Goal: Information Seeking & Learning: Learn about a topic

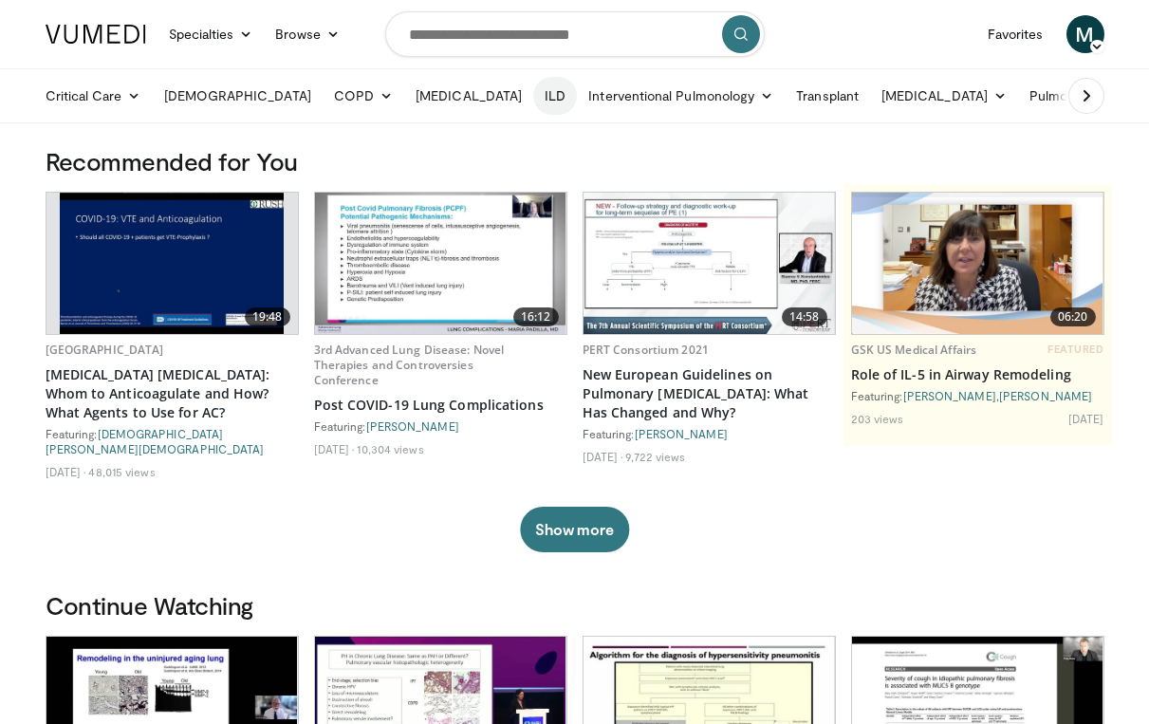
click at [533, 94] on link "ILD" at bounding box center [555, 96] width 44 height 38
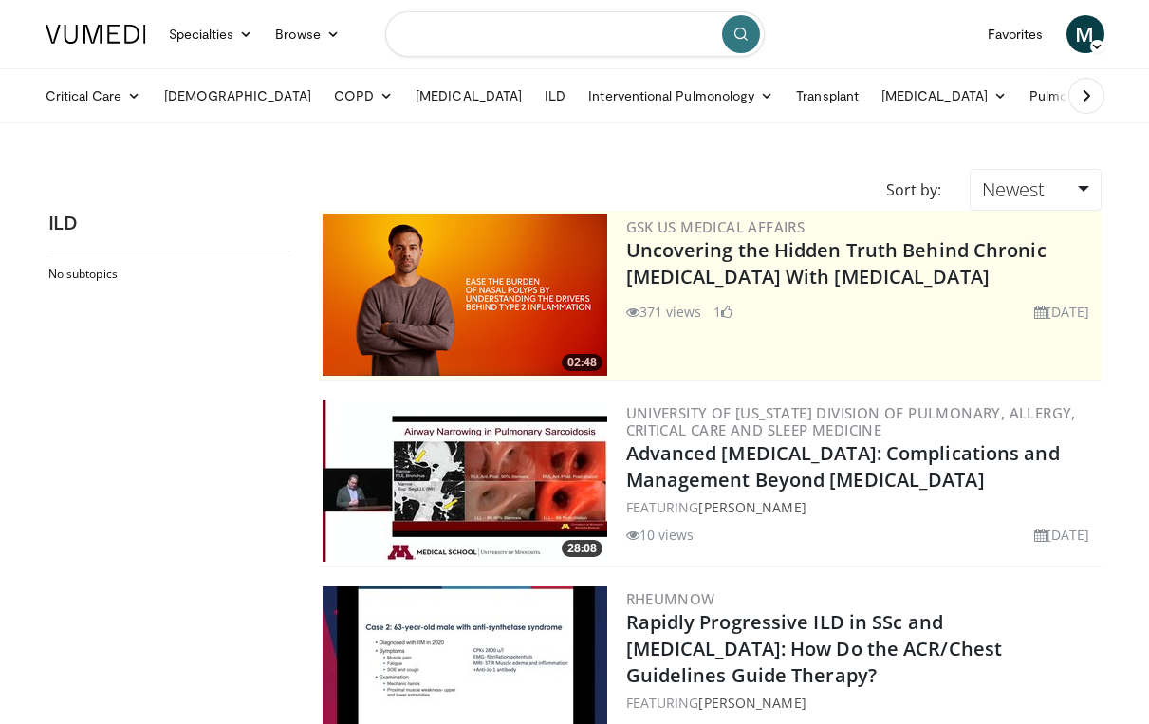
click at [442, 38] on input "Search topics, interventions" at bounding box center [574, 34] width 379 height 46
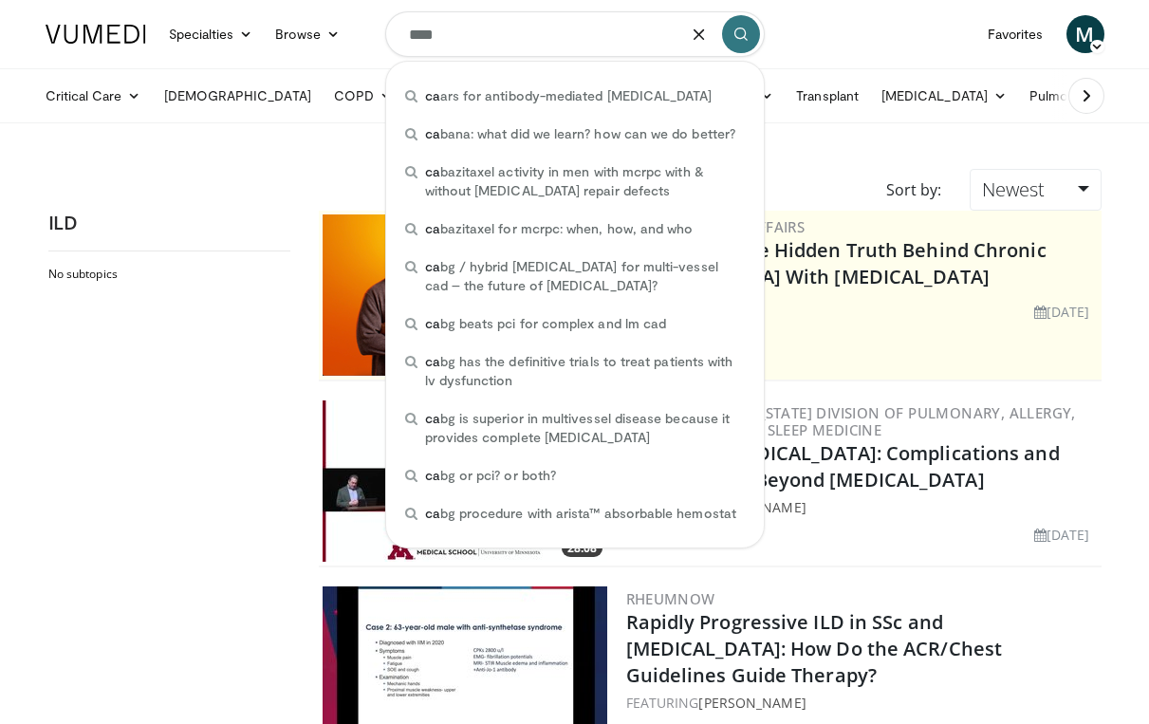
type input "*****"
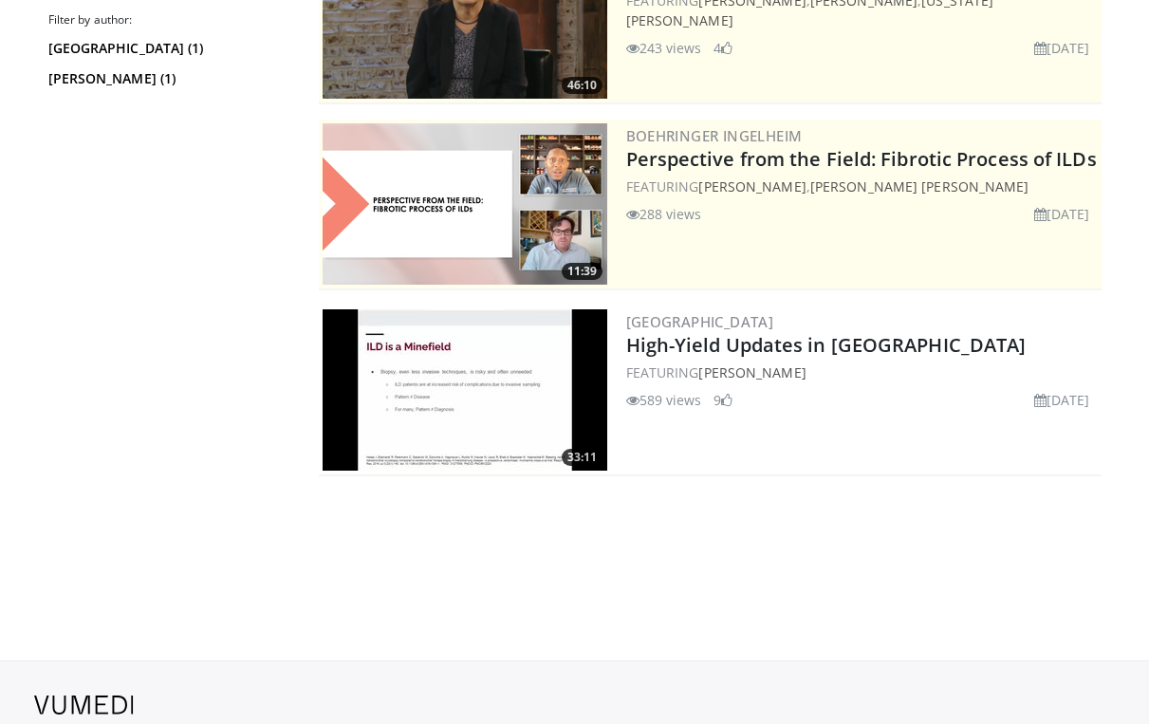
scroll to position [281, 0]
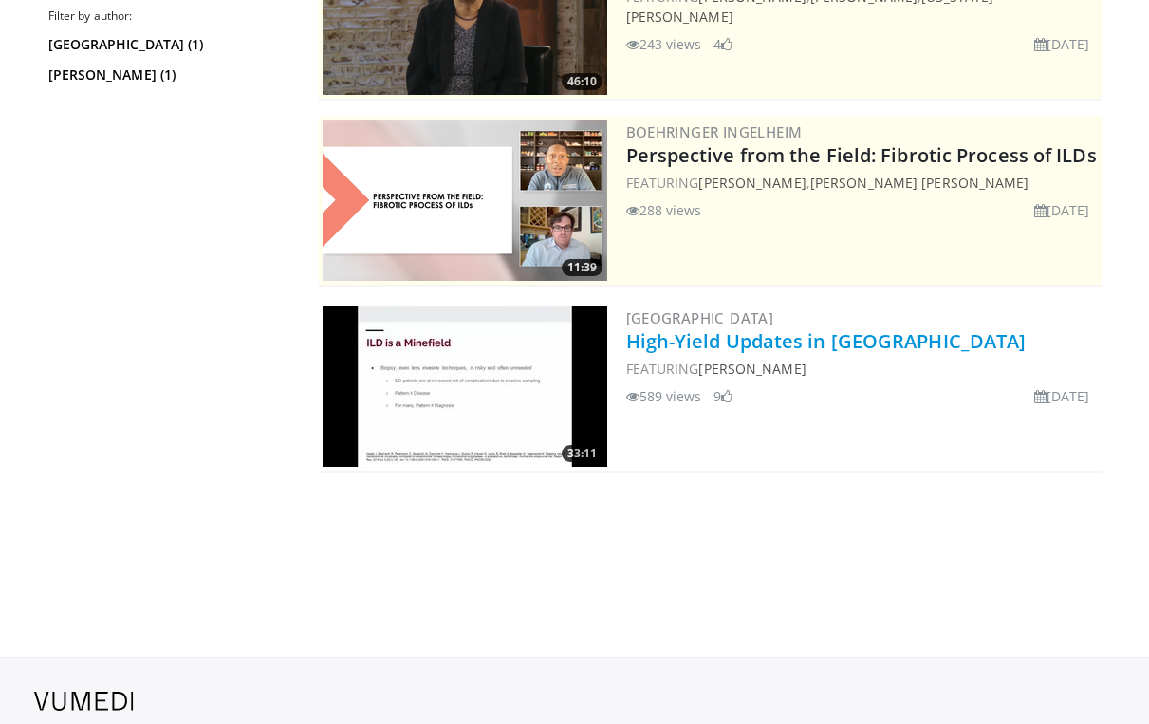
click at [711, 340] on link "High-Yield Updates in ILD" at bounding box center [826, 341] width 400 height 26
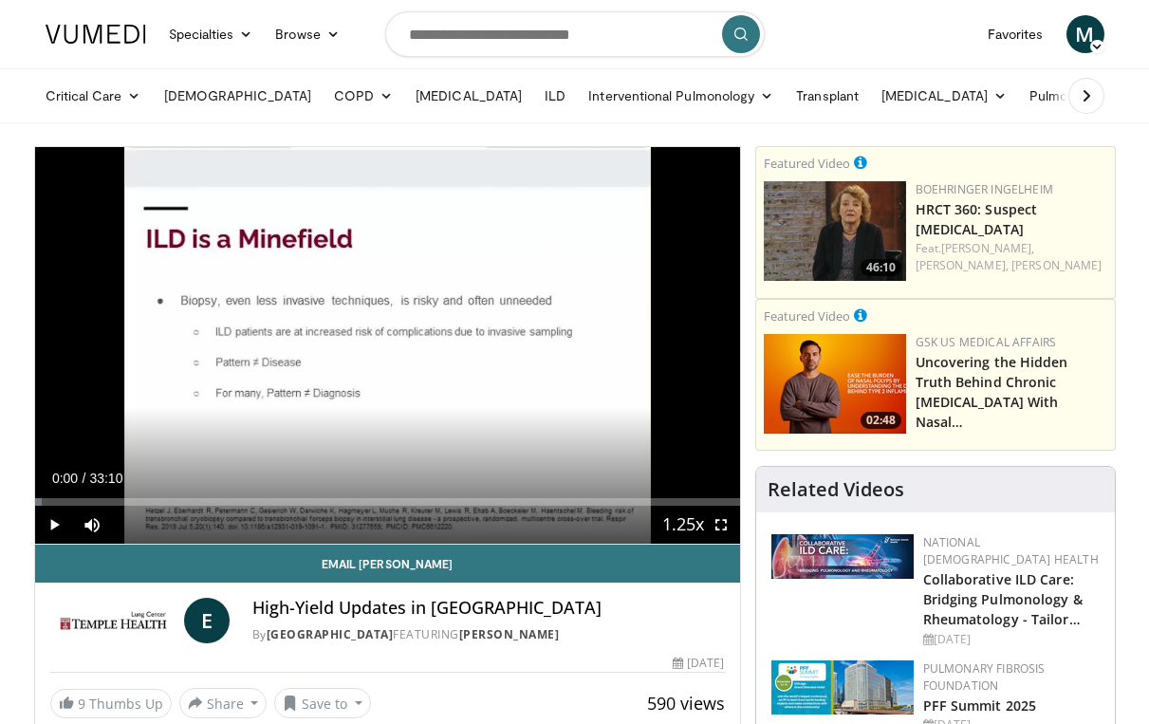
click at [725, 525] on span "Video Player" at bounding box center [721, 525] width 38 height 38
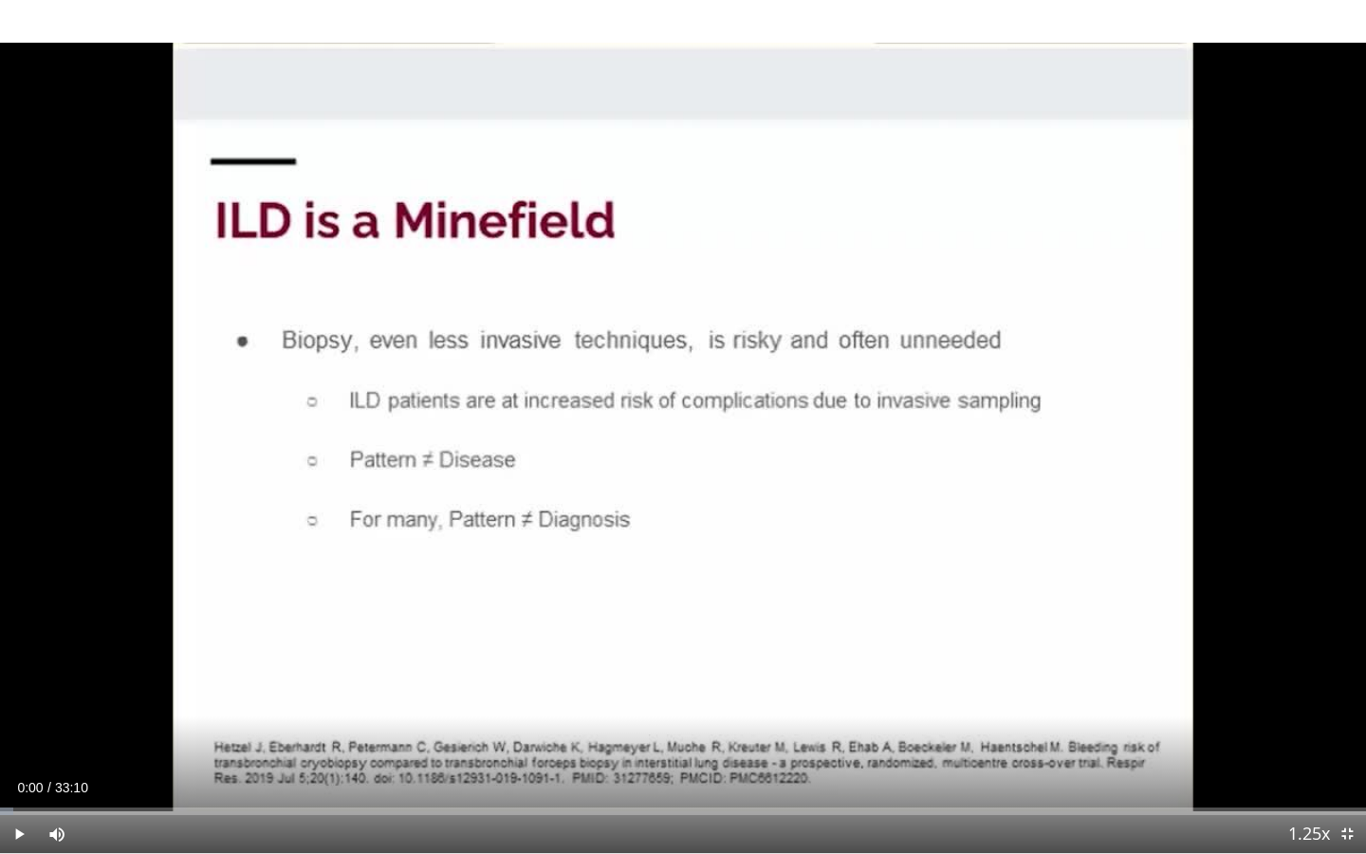
click at [10, 723] on span "Video Player" at bounding box center [19, 834] width 38 height 38
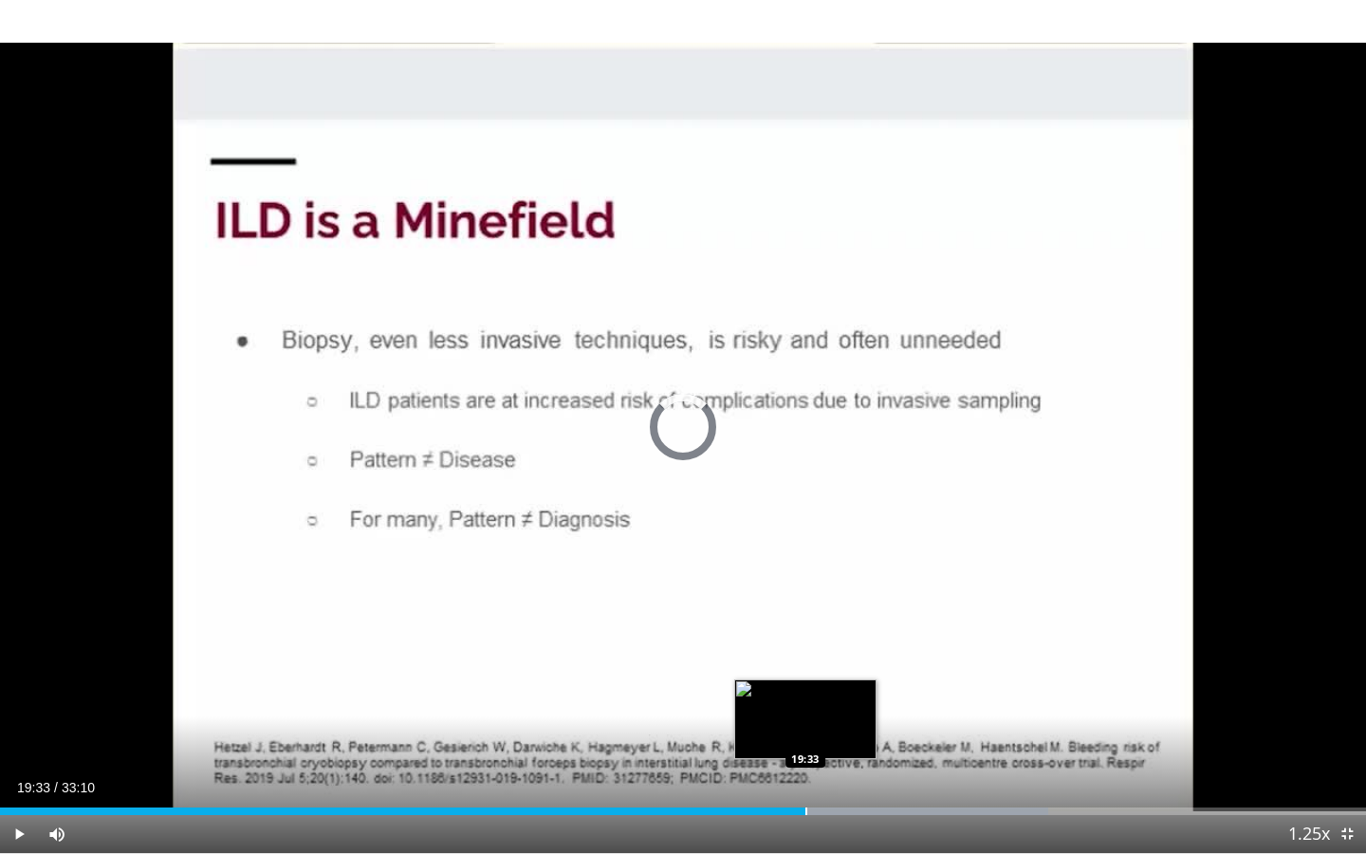
click at [805, 723] on div "Progress Bar" at bounding box center [806, 811] width 2 height 8
click at [791, 723] on div "Progress Bar" at bounding box center [792, 811] width 2 height 8
click at [773, 723] on div "Progress Bar" at bounding box center [774, 811] width 2 height 8
click at [764, 723] on div "Loaded : 56.79% 18:44 18:34" at bounding box center [683, 811] width 1366 height 8
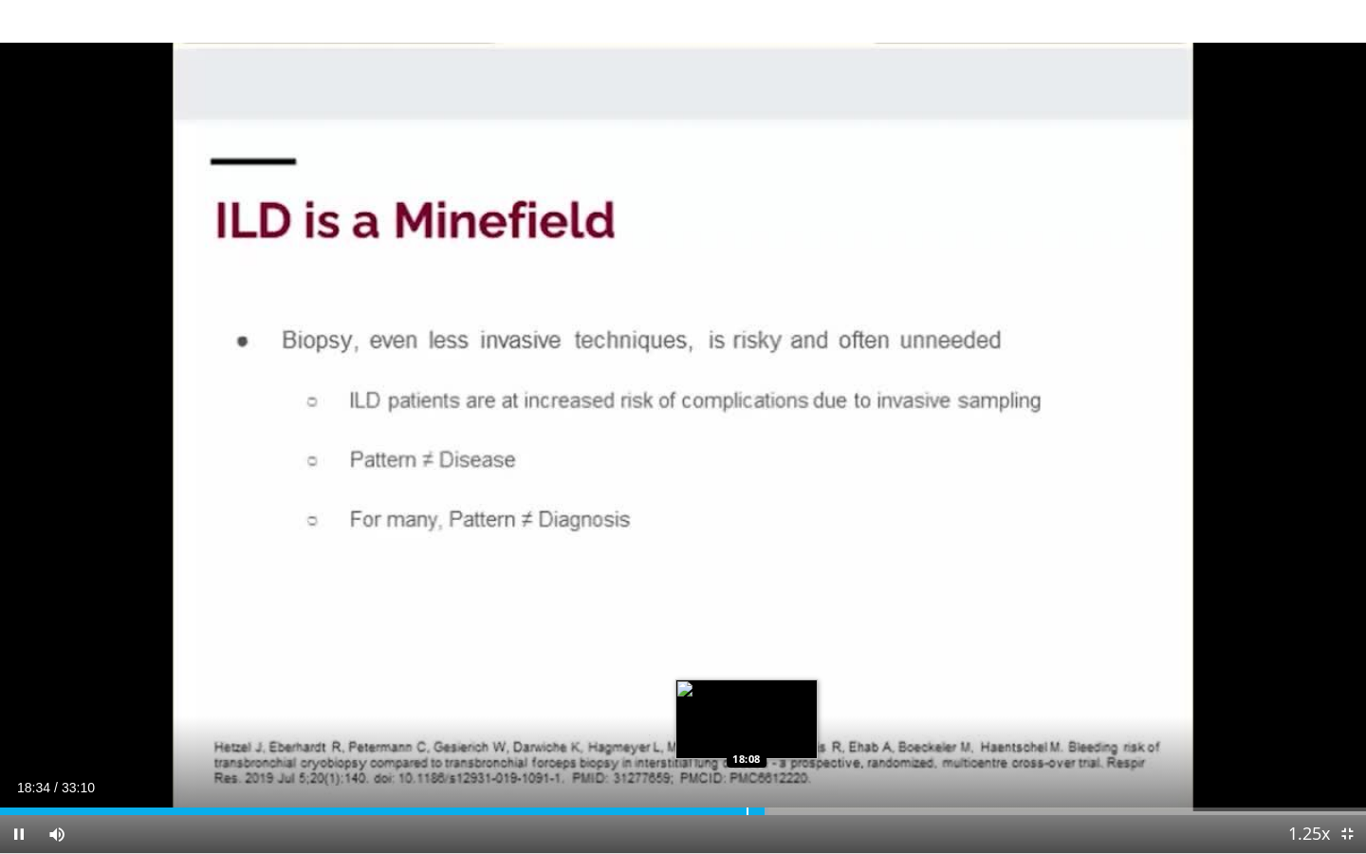
click at [746, 723] on div "Progress Bar" at bounding box center [747, 811] width 2 height 8
click at [752, 723] on div "Progress Bar" at bounding box center [753, 811] width 2 height 8
click at [761, 723] on div "Progress Bar" at bounding box center [762, 811] width 2 height 8
click at [772, 723] on div "Progress Bar" at bounding box center [773, 811] width 2 height 8
click at [781, 723] on div "Progress Bar" at bounding box center [782, 811] width 2 height 8
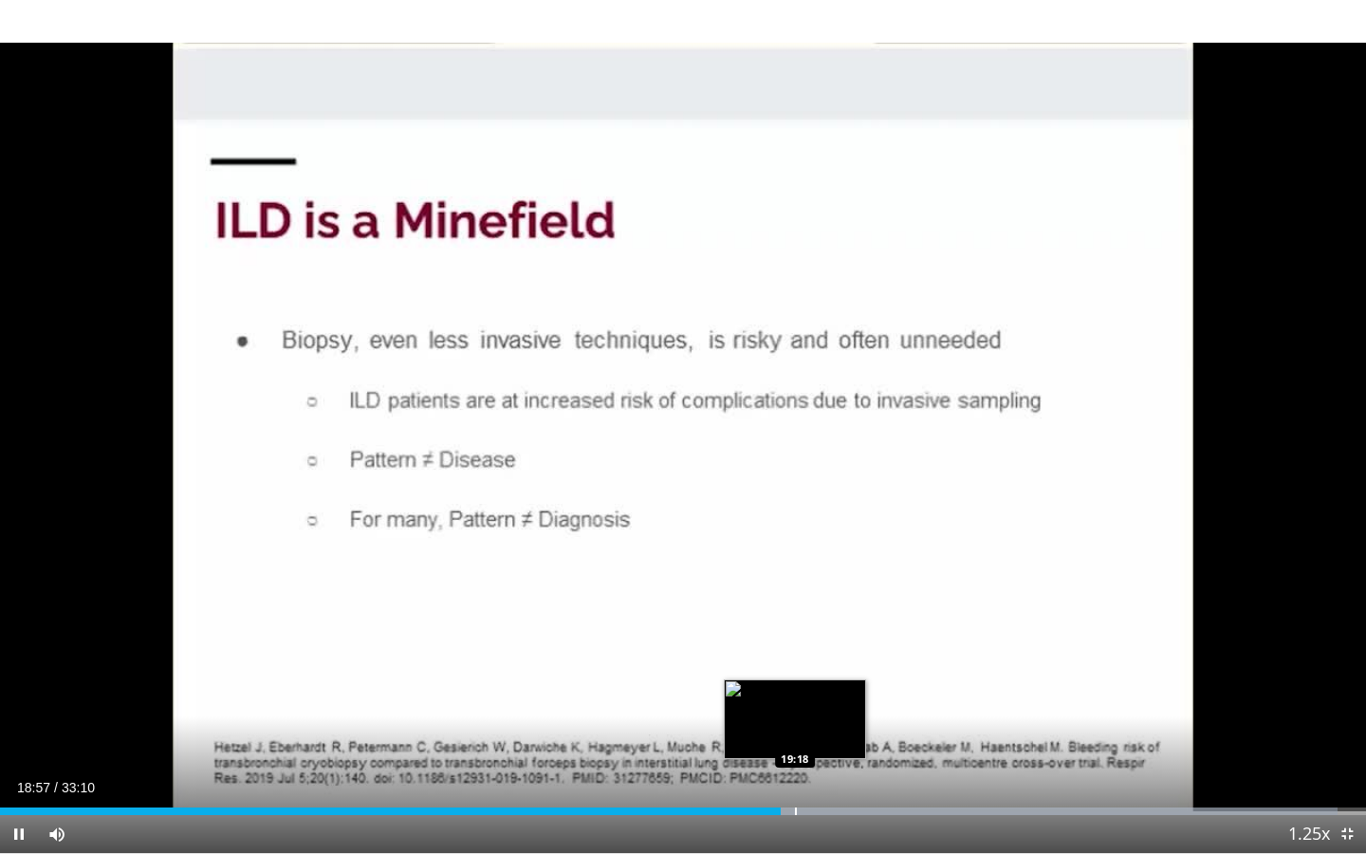
click at [795, 723] on div "Progress Bar" at bounding box center [796, 811] width 2 height 8
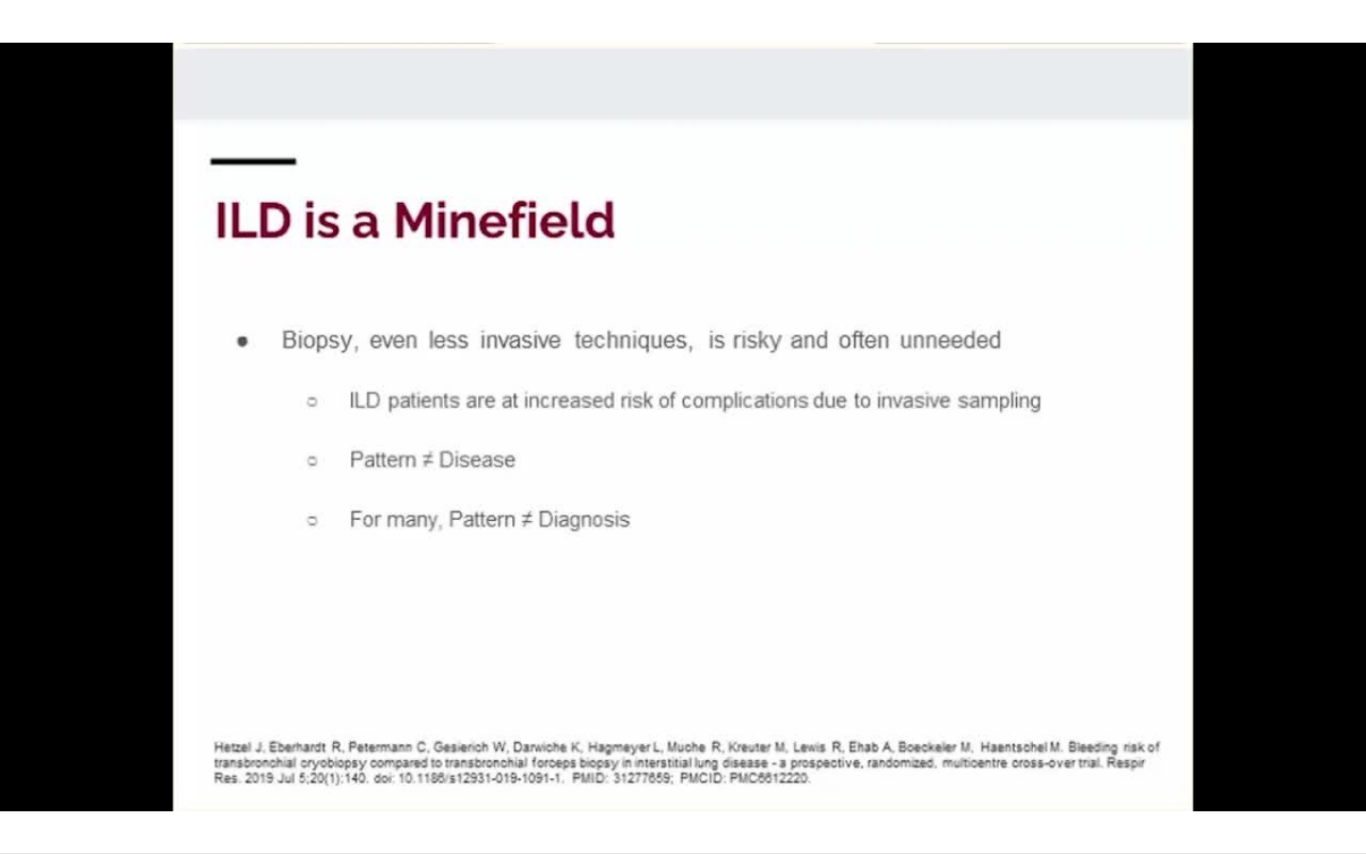
click at [802, 723] on div "10 seconds Tap to unmute" at bounding box center [683, 426] width 1366 height 853
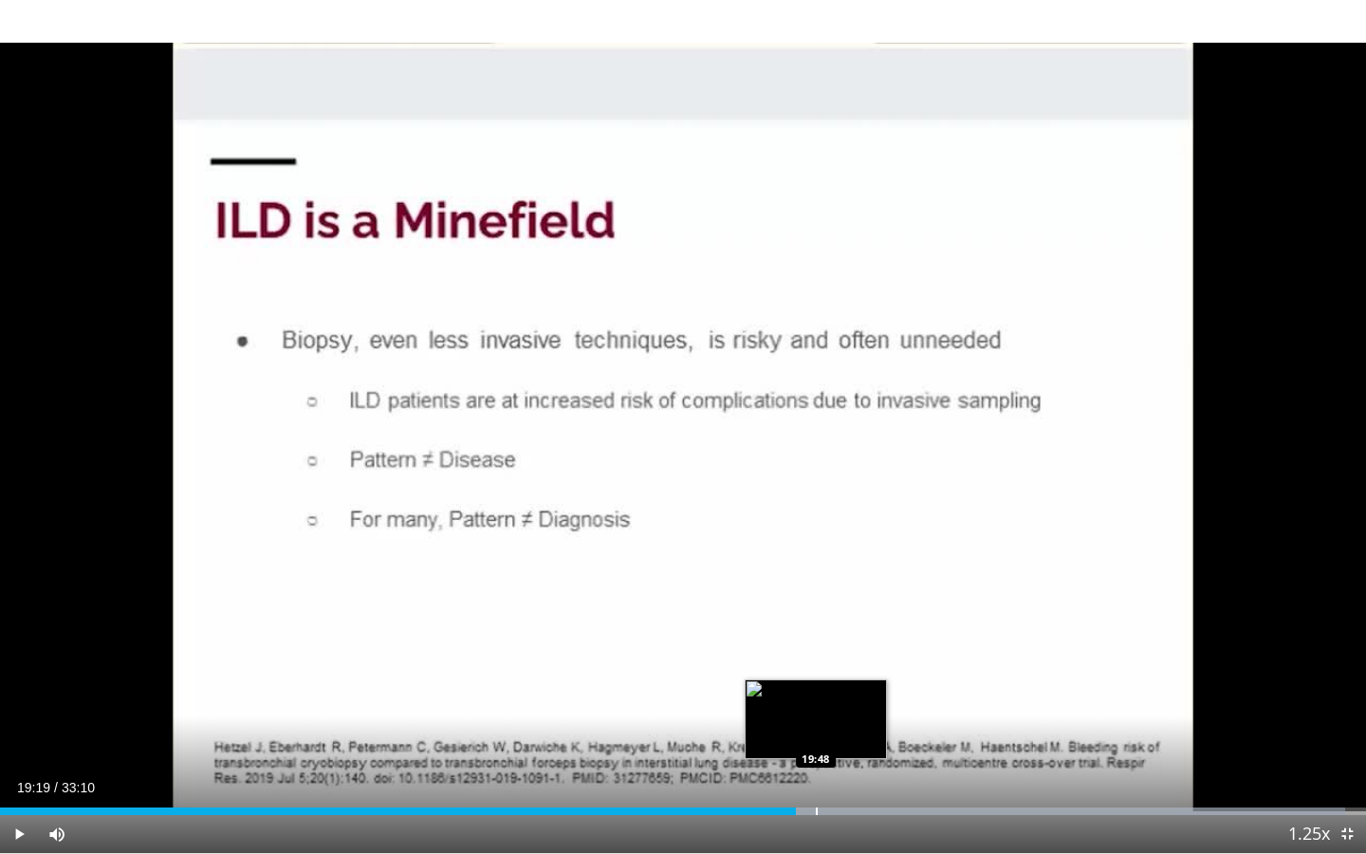
click at [816, 723] on div "Progress Bar" at bounding box center [817, 811] width 2 height 8
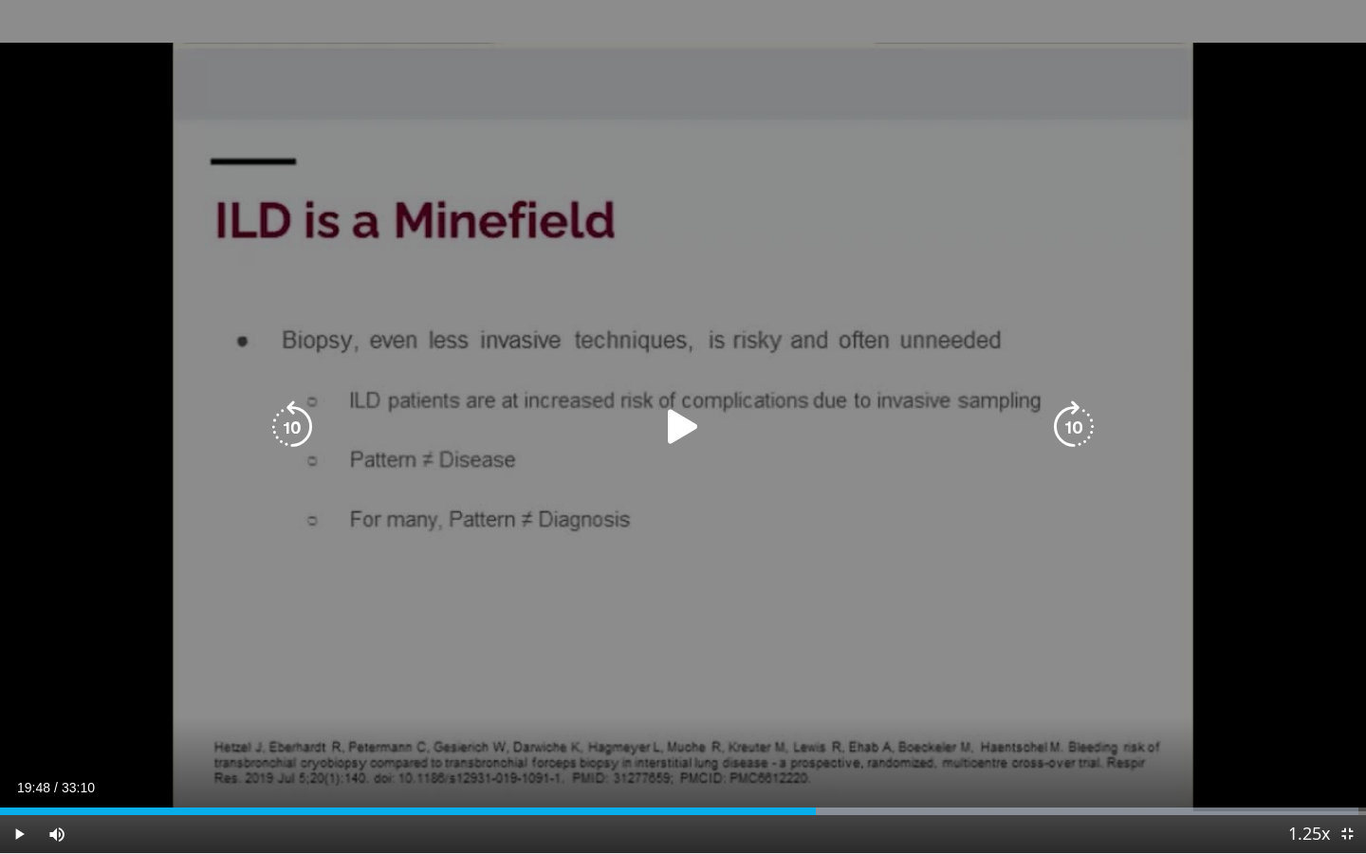
click at [707, 545] on div "10 seconds Tap to unmute" at bounding box center [683, 426] width 1366 height 853
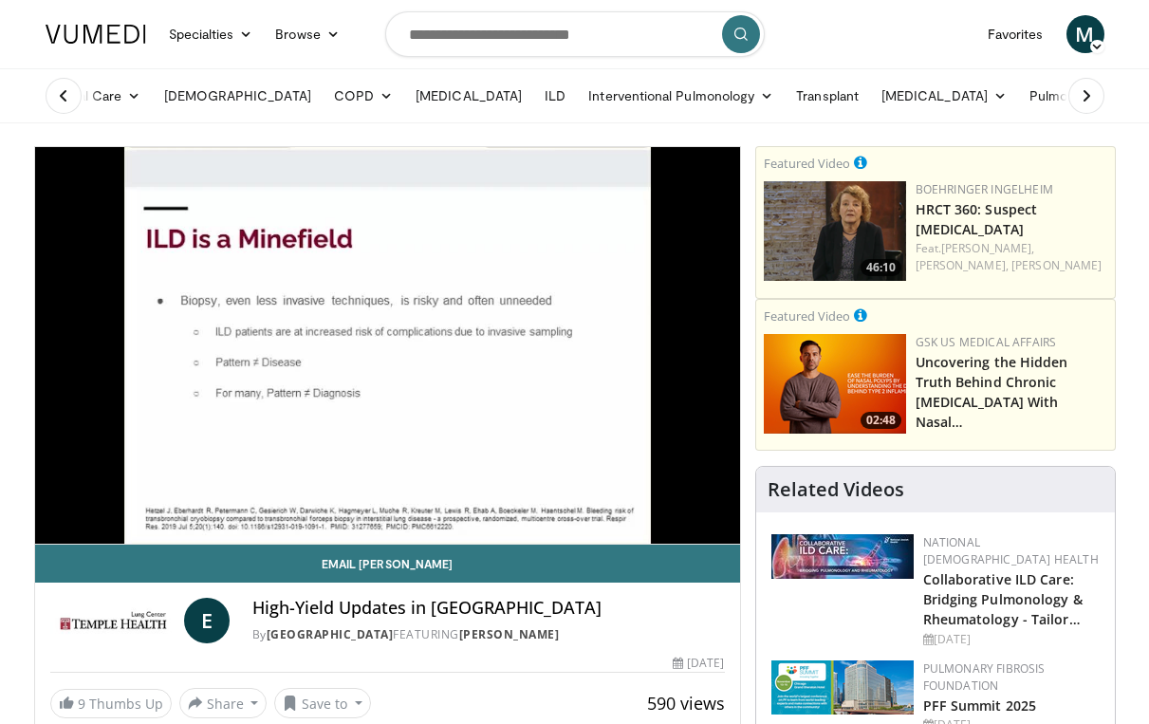
click at [66, 98] on icon at bounding box center [63, 95] width 19 height 19
click at [1102, 97] on button at bounding box center [1086, 96] width 36 height 36
click at [314, 89] on link "ILD" at bounding box center [336, 96] width 44 height 38
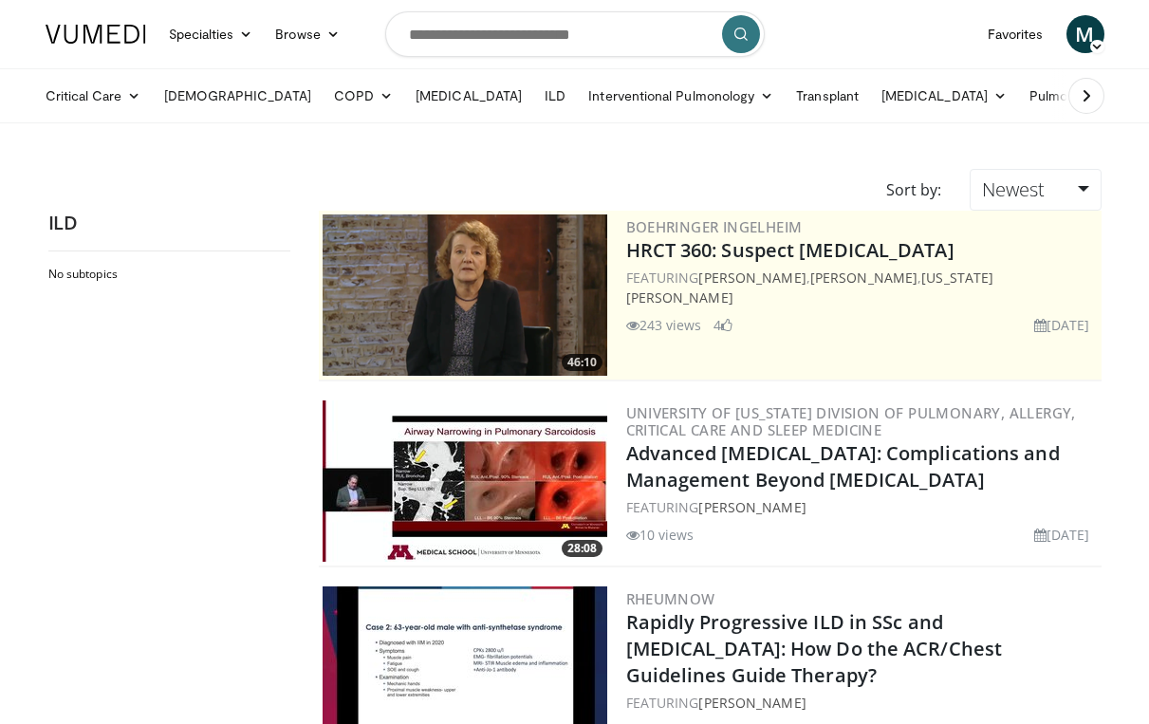
click at [1078, 91] on icon at bounding box center [1086, 95] width 19 height 19
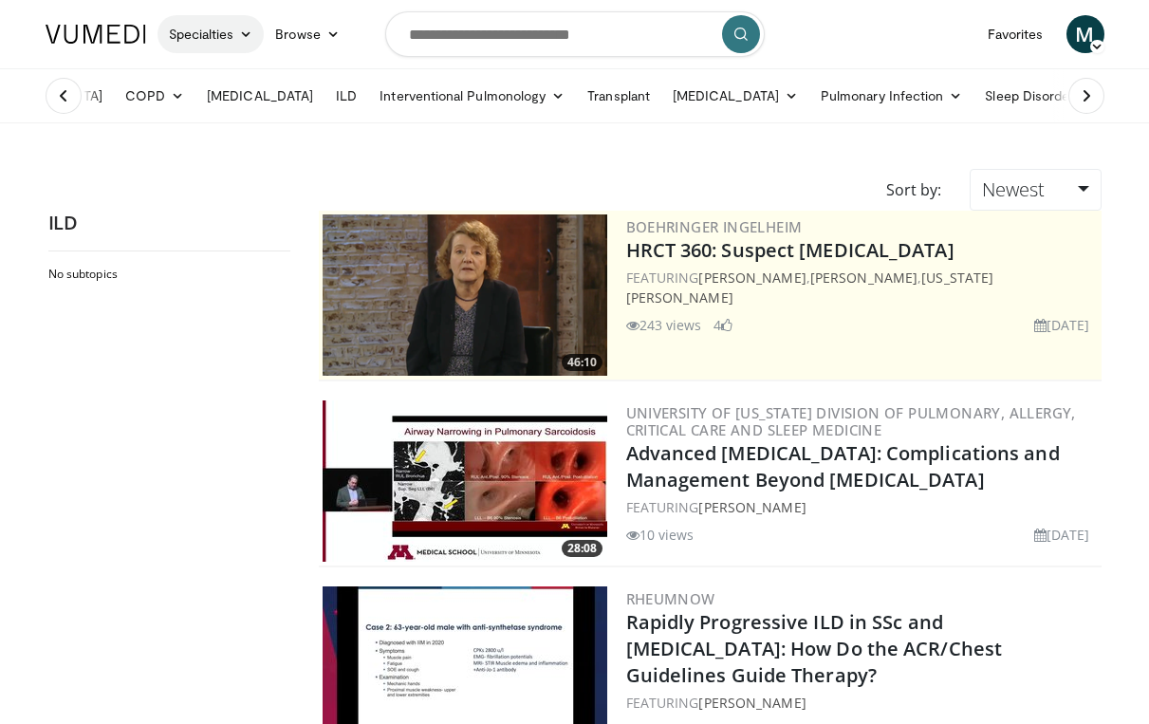
click at [235, 40] on link "Specialties" at bounding box center [210, 34] width 107 height 38
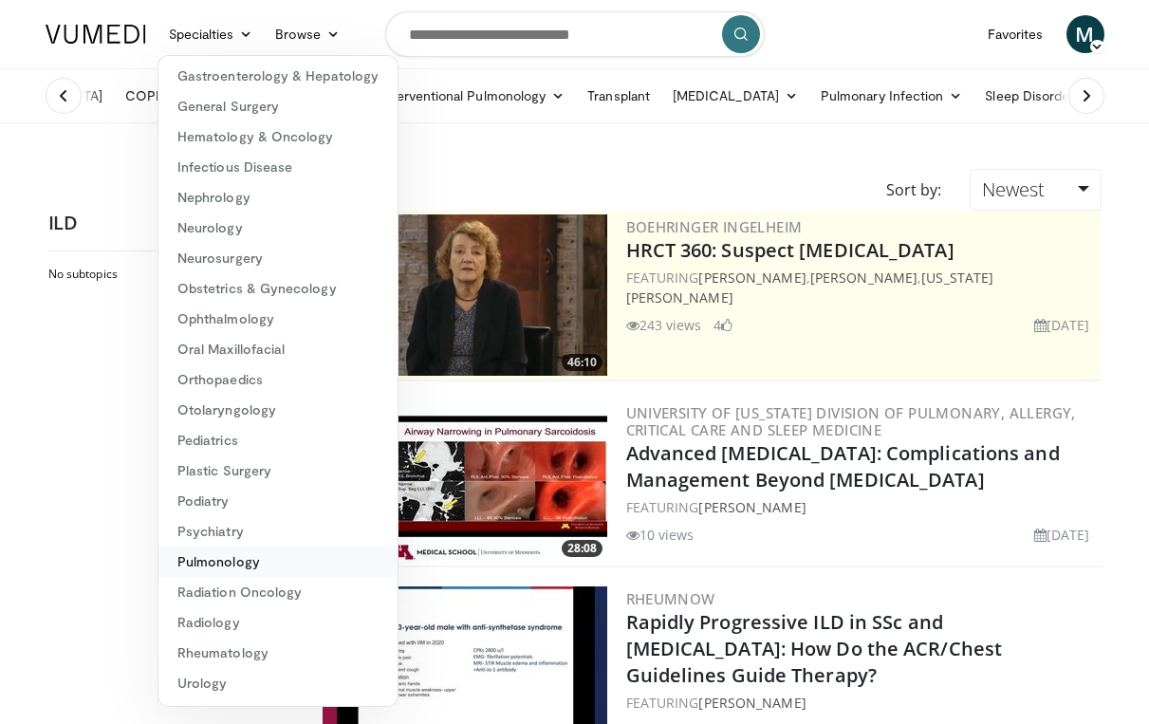
scroll to position [215, 0]
click at [258, 564] on link "Pulmonology" at bounding box center [277, 561] width 239 height 30
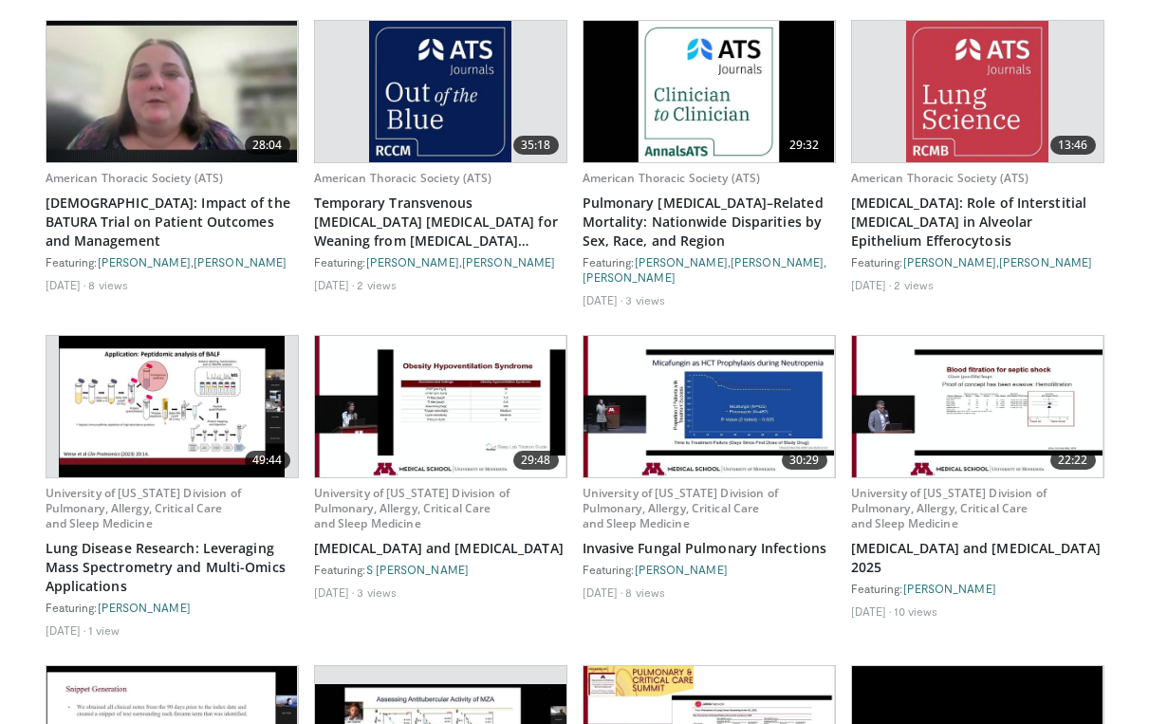
scroll to position [1708, 0]
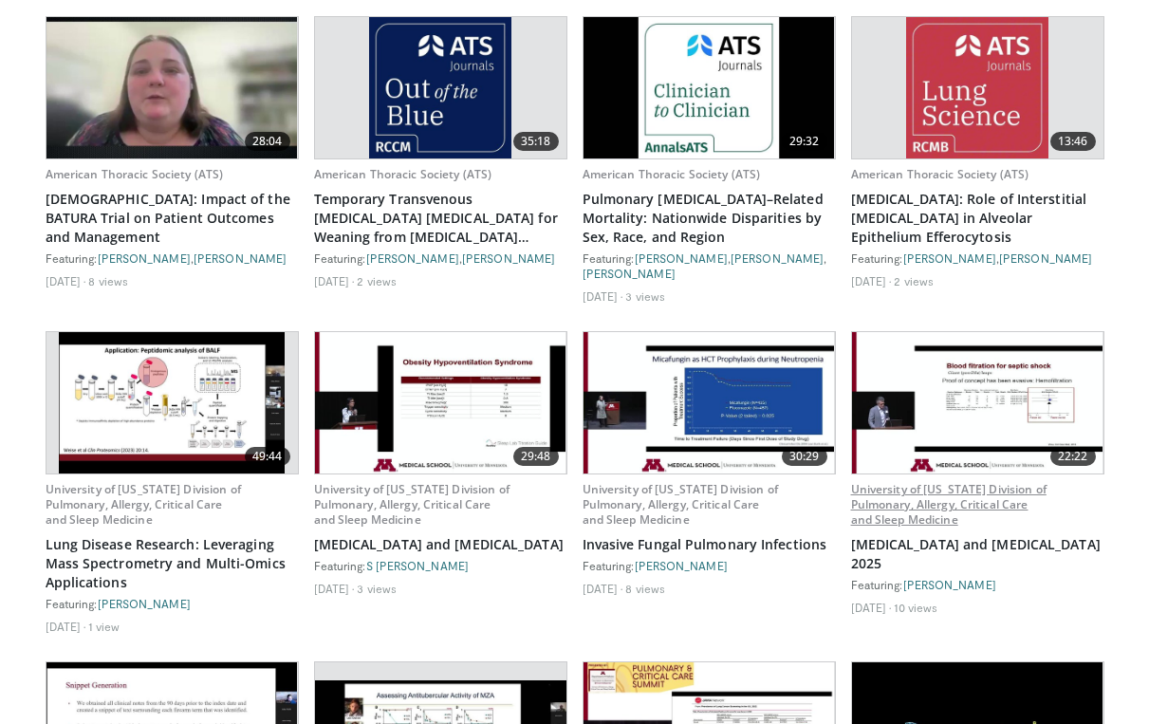
click at [926, 498] on link "University of [US_STATE] Division of Pulmonary, Allergy, Critical Care and Slee…" at bounding box center [948, 504] width 195 height 46
click at [954, 390] on img at bounding box center [977, 402] width 251 height 141
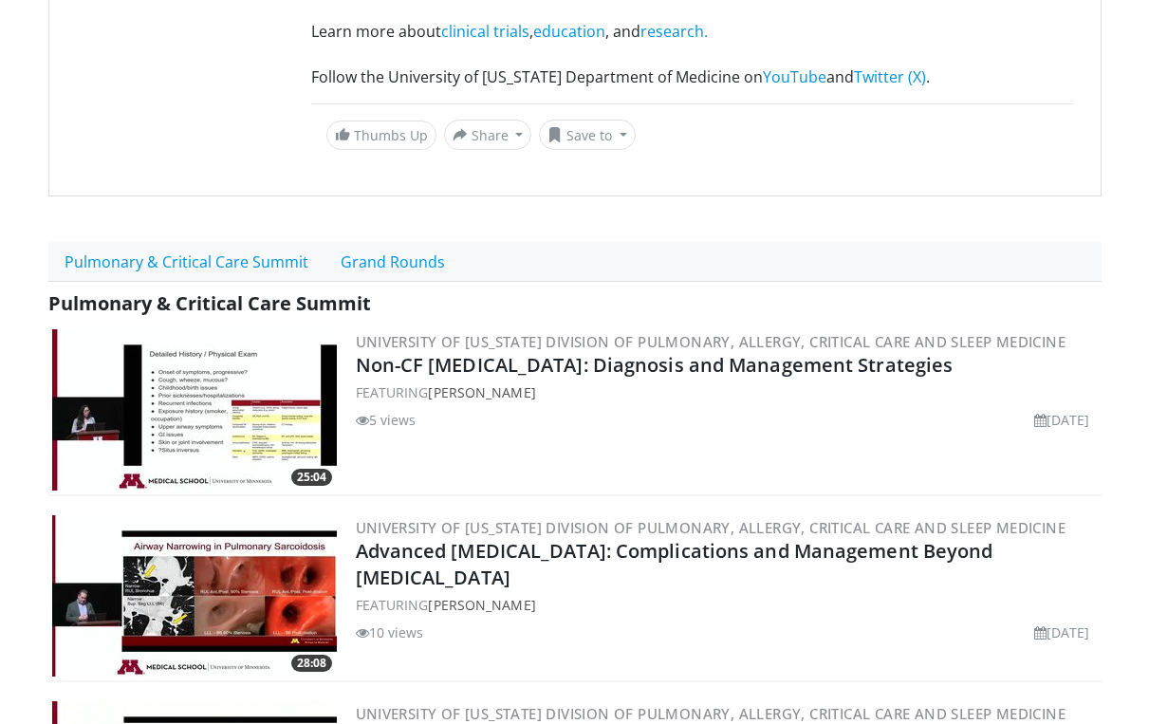
scroll to position [625, 0]
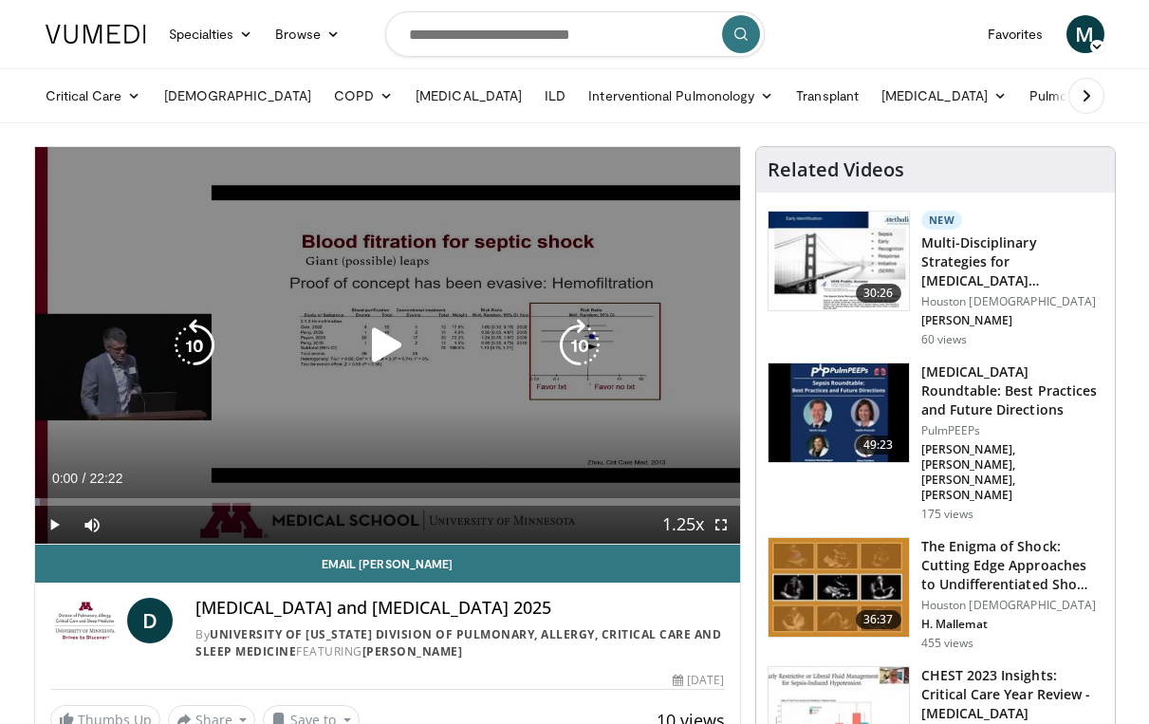
click at [381, 351] on icon "Video Player" at bounding box center [386, 345] width 53 height 53
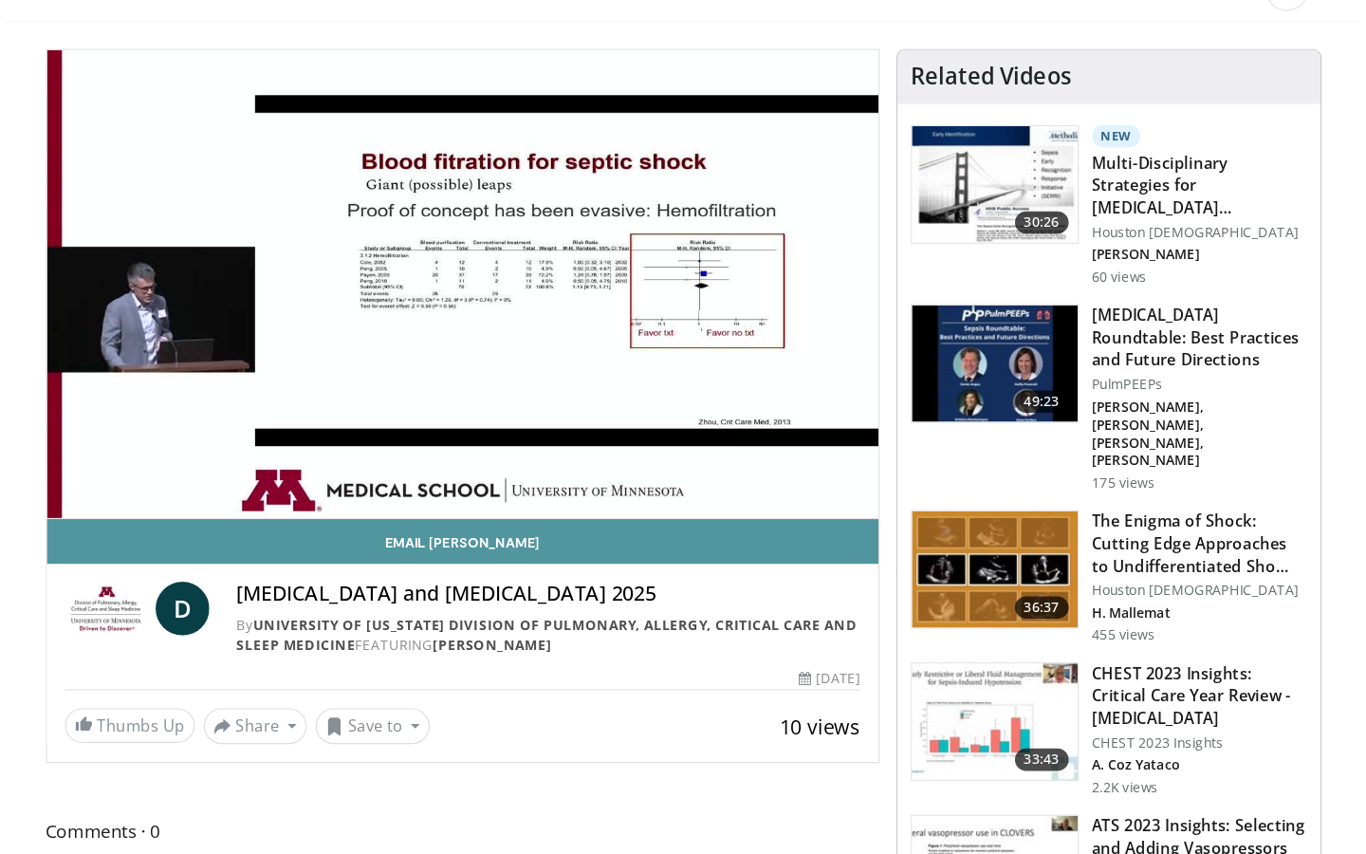
scroll to position [104, 0]
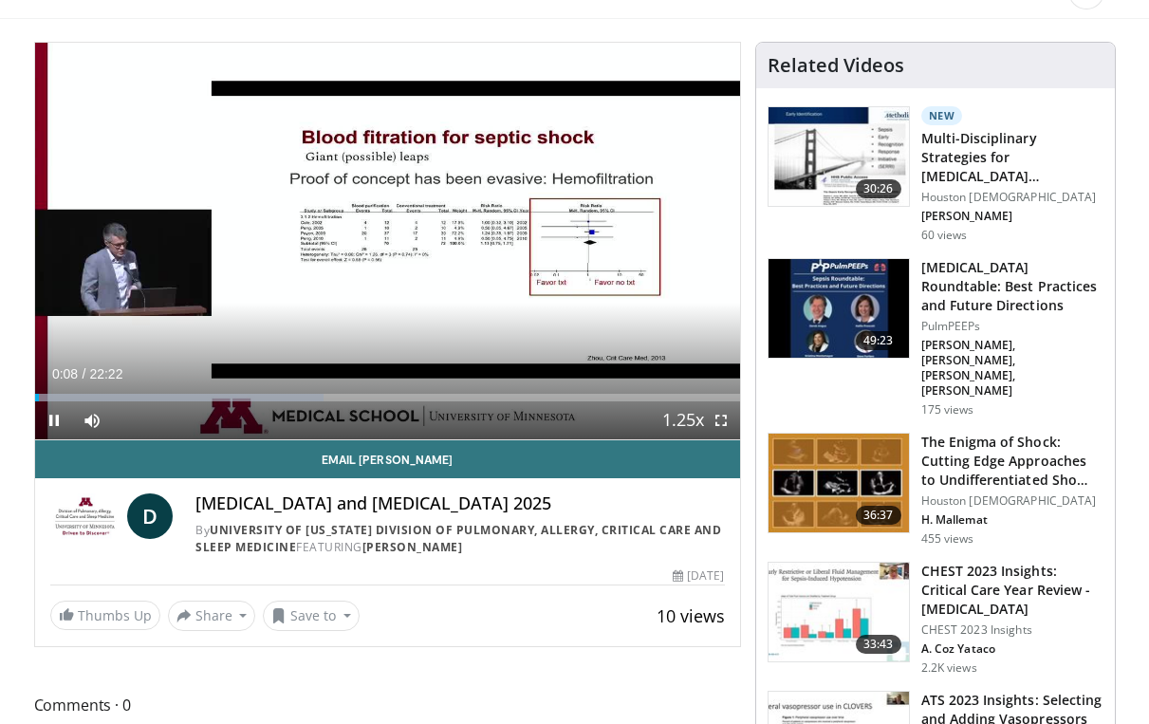
click at [720, 420] on span "Video Player" at bounding box center [721, 420] width 38 height 38
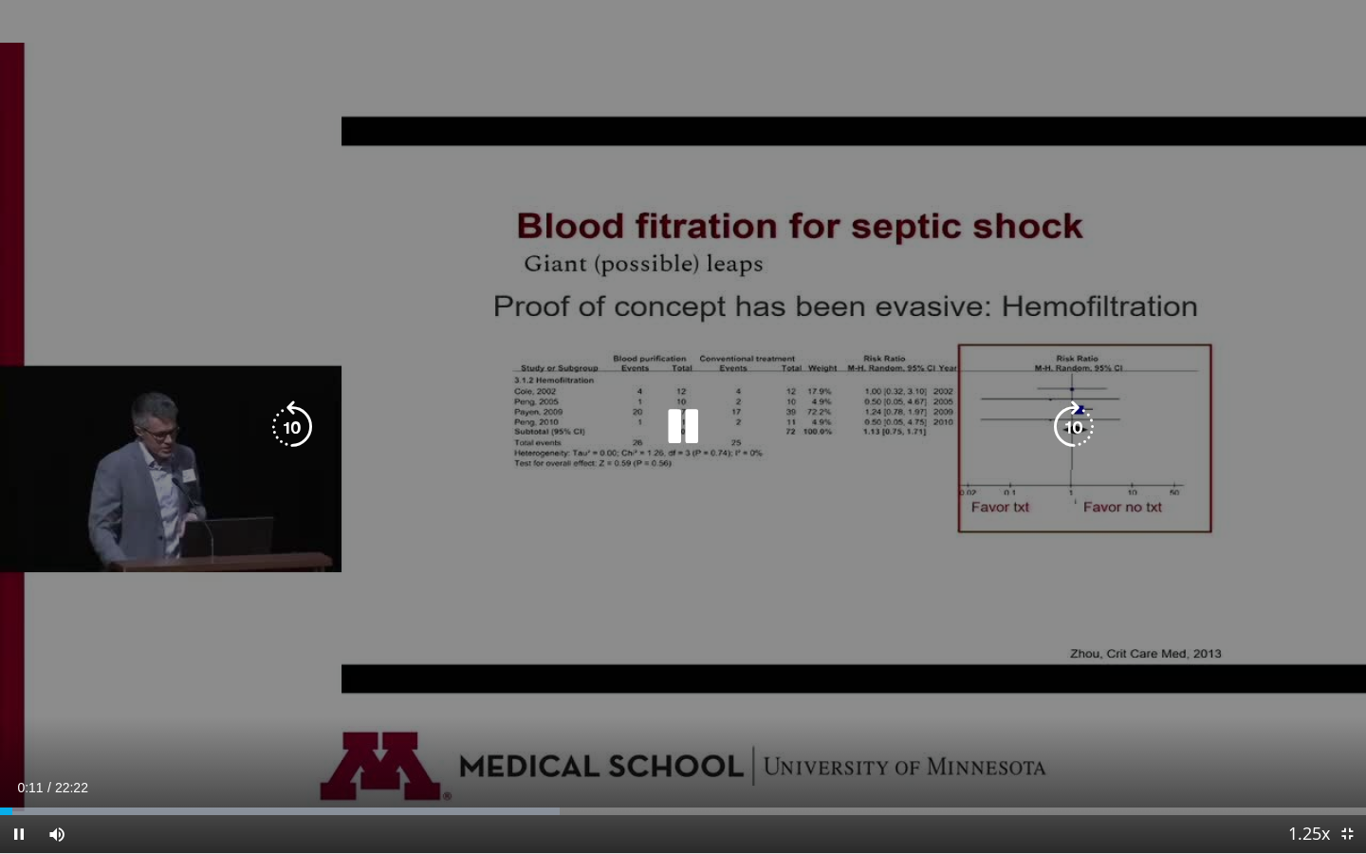
click at [1067, 418] on icon "Video Player" at bounding box center [1073, 426] width 53 height 53
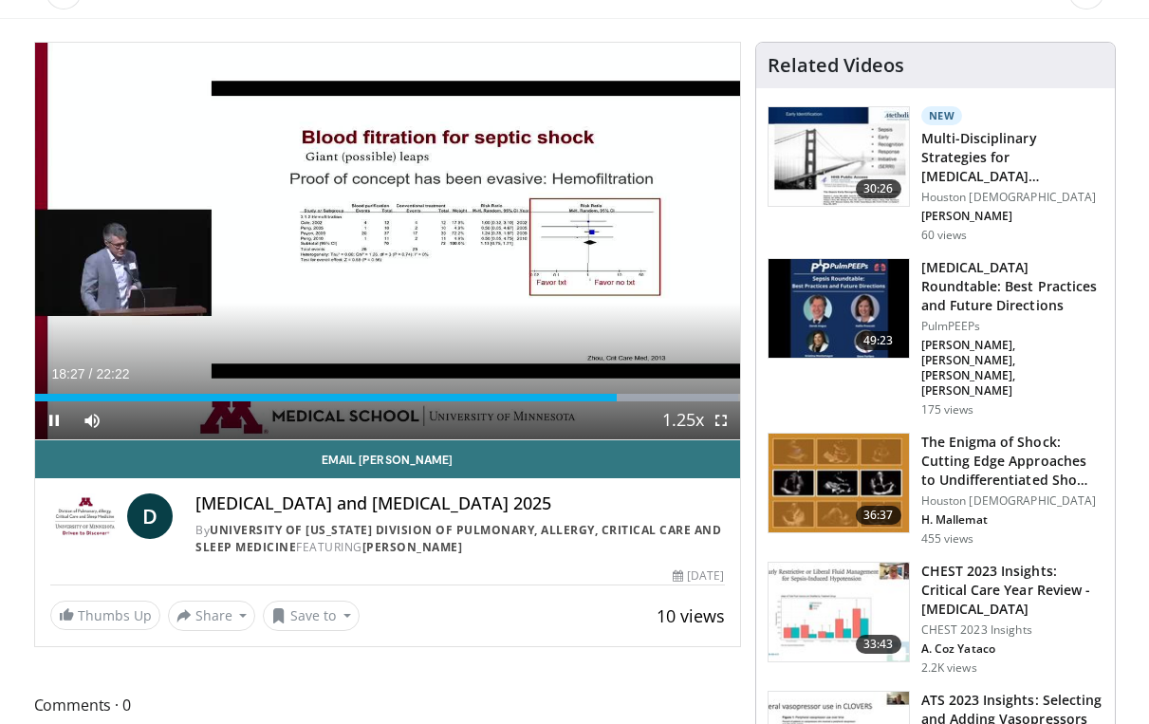
click at [726, 415] on span "Video Player" at bounding box center [721, 420] width 38 height 38
